Goal: Transaction & Acquisition: Purchase product/service

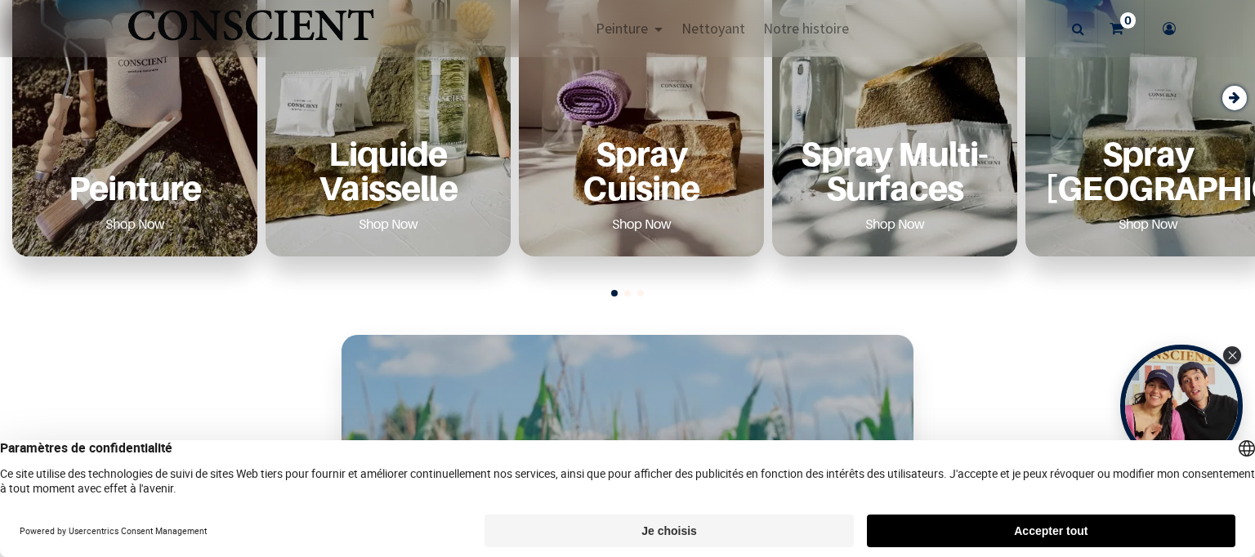
scroll to position [722, 0]
click at [156, 189] on p "Peinture" at bounding box center [135, 187] width 206 height 34
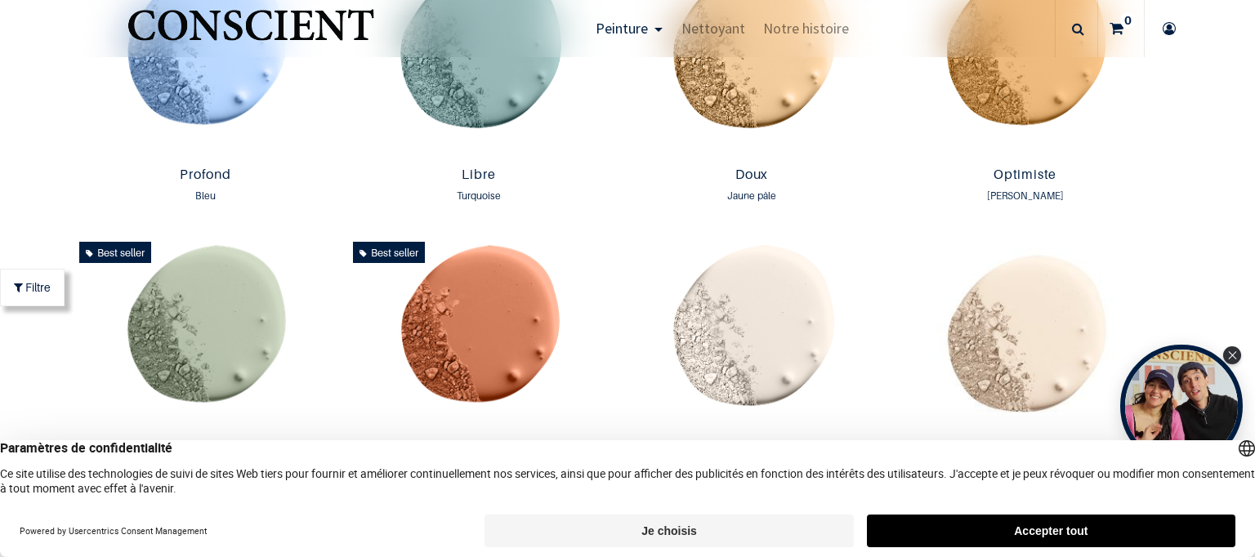
scroll to position [1224, 0]
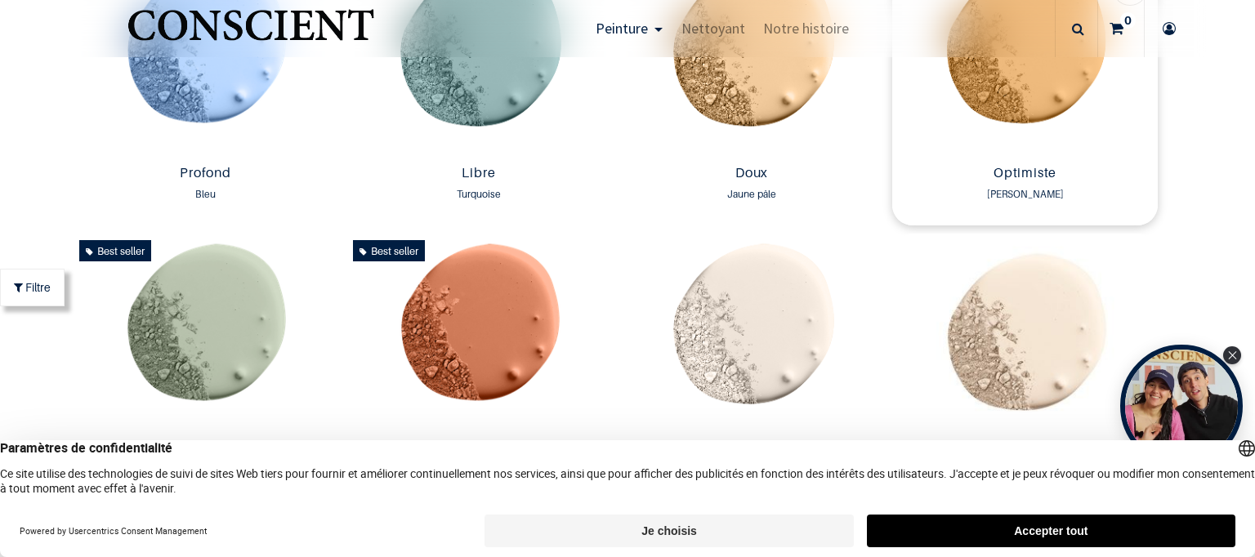
click at [1030, 75] on img at bounding box center [1024, 57] width 265 height 203
